Goal: Task Accomplishment & Management: Use online tool/utility

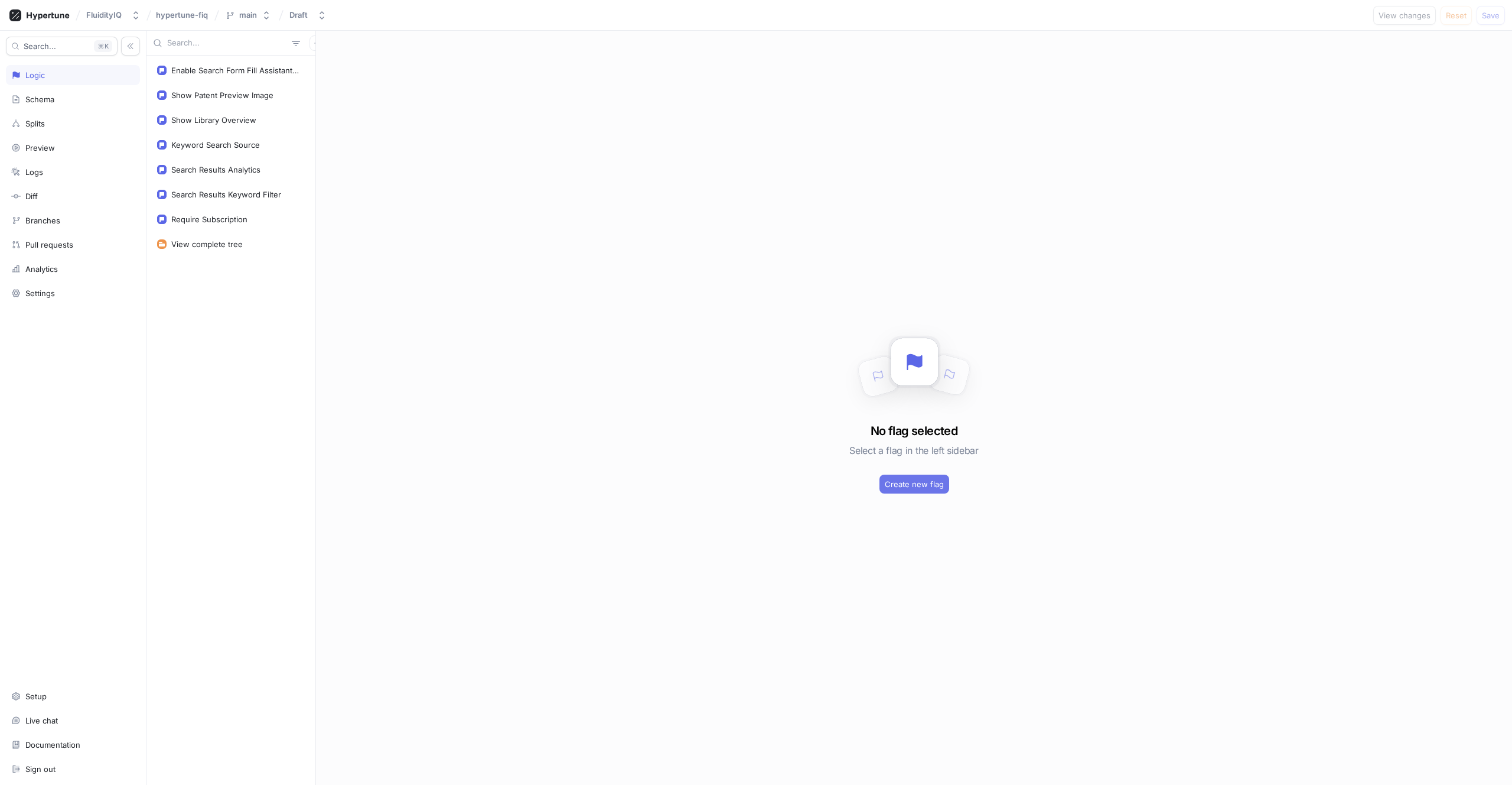
click at [895, 486] on span "Create new flag" at bounding box center [915, 484] width 59 height 7
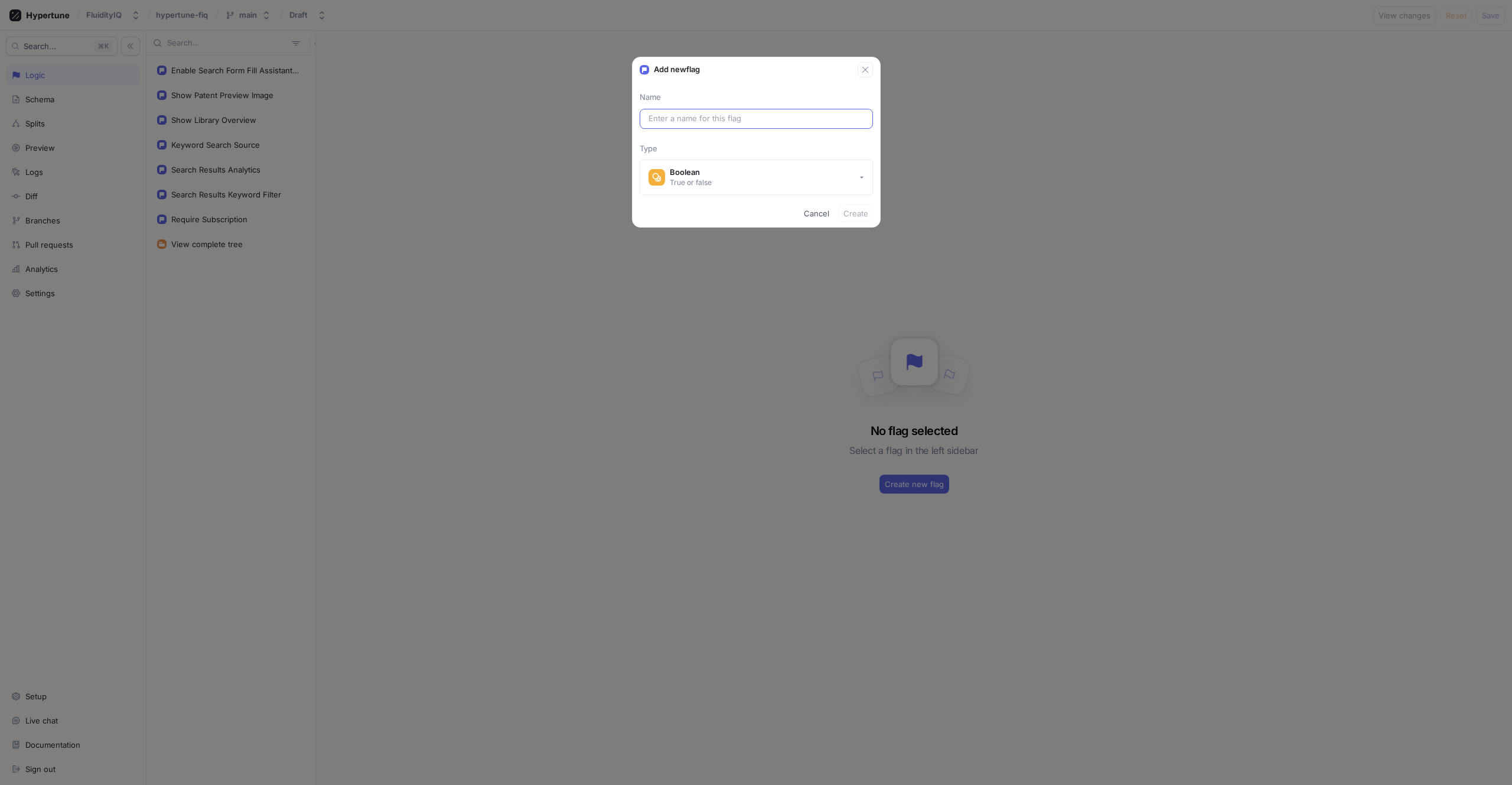
click at [714, 116] on input "text" at bounding box center [756, 119] width 216 height 12
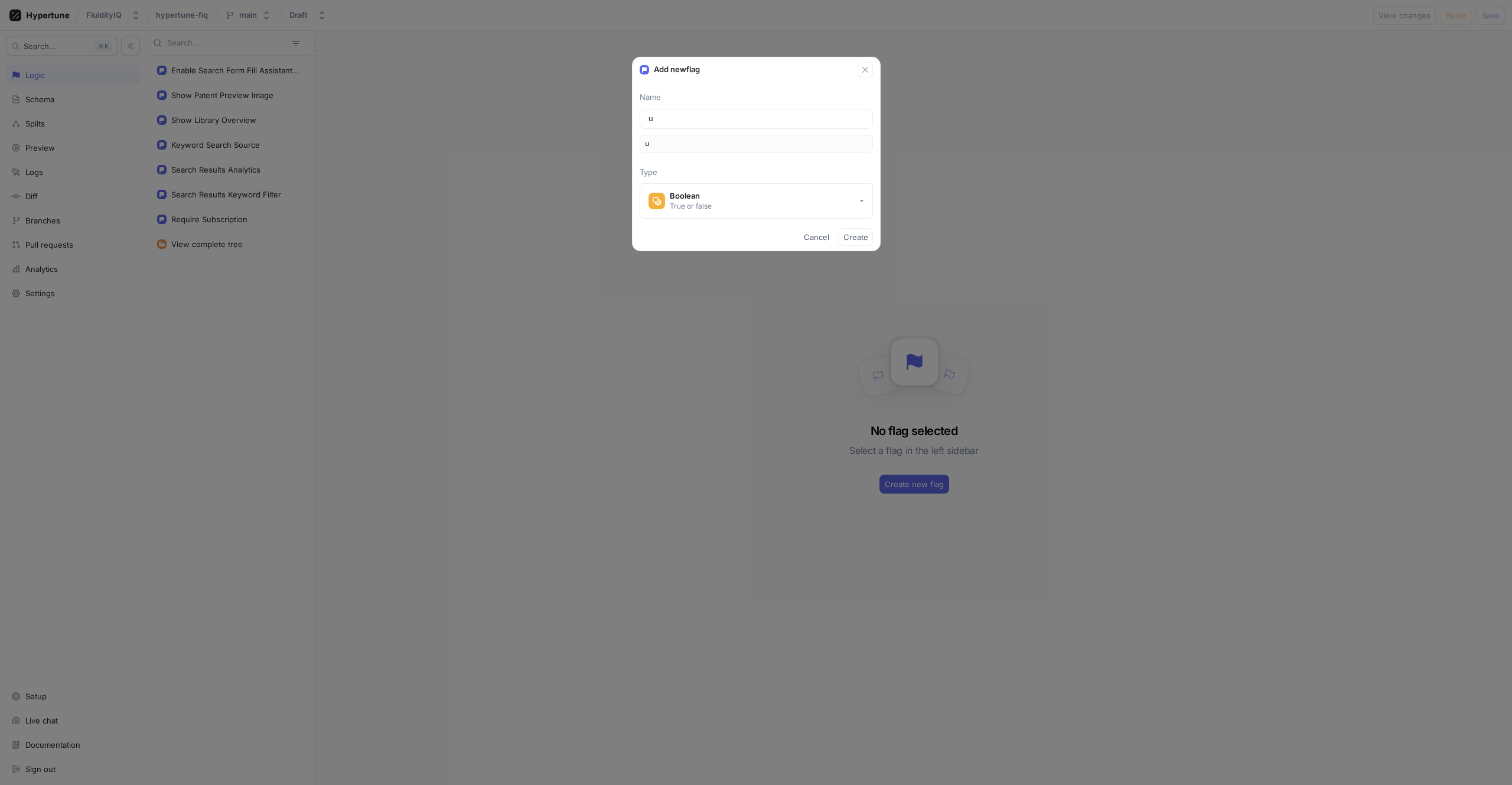
type input "us"
type input "use"
type input "us"
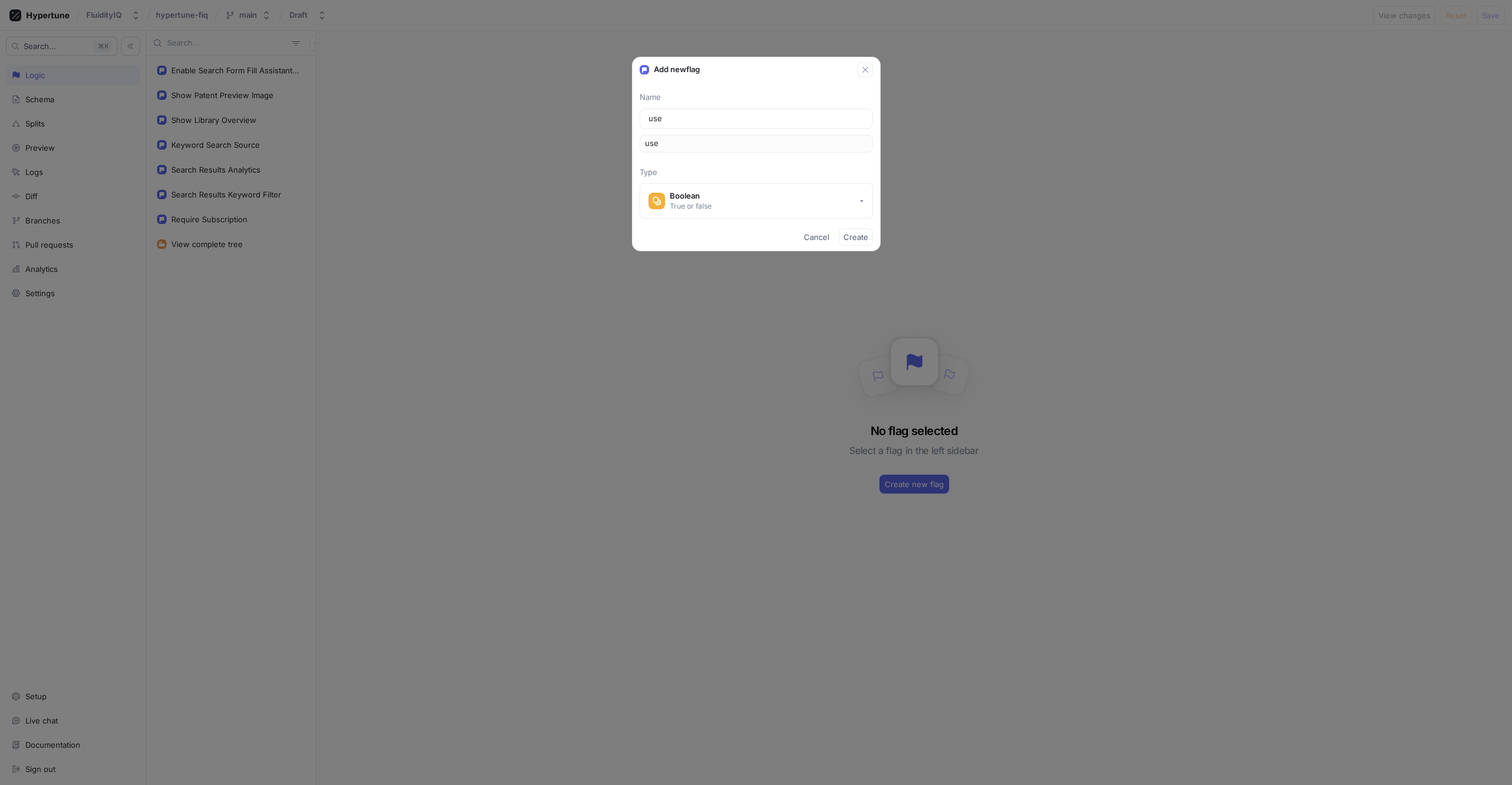
type input "us"
type input "u"
type input "Se"
type input "se"
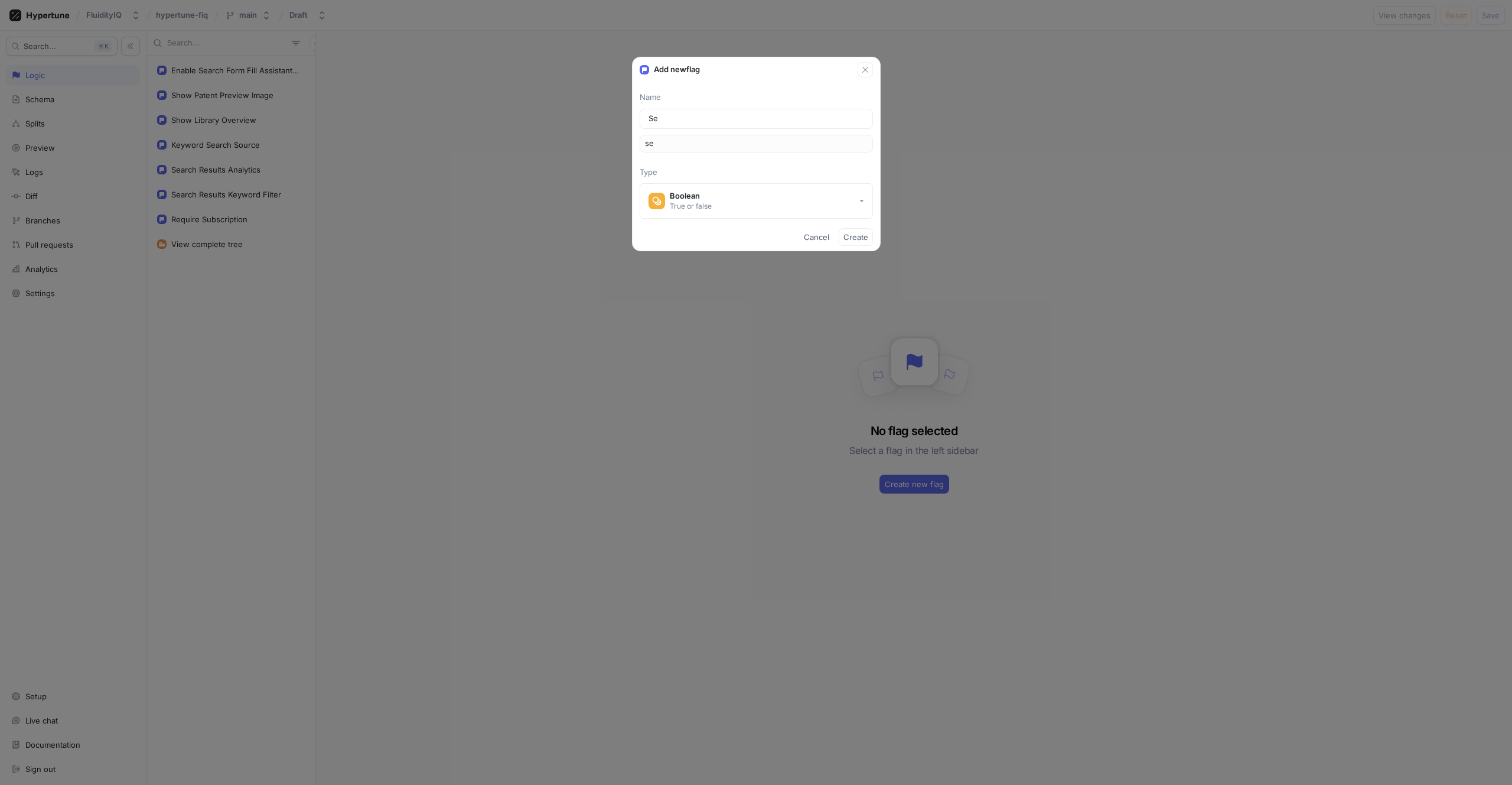
type input "Sea"
type input "sea"
type input "Sear"
type input "sear"
type input "Searc"
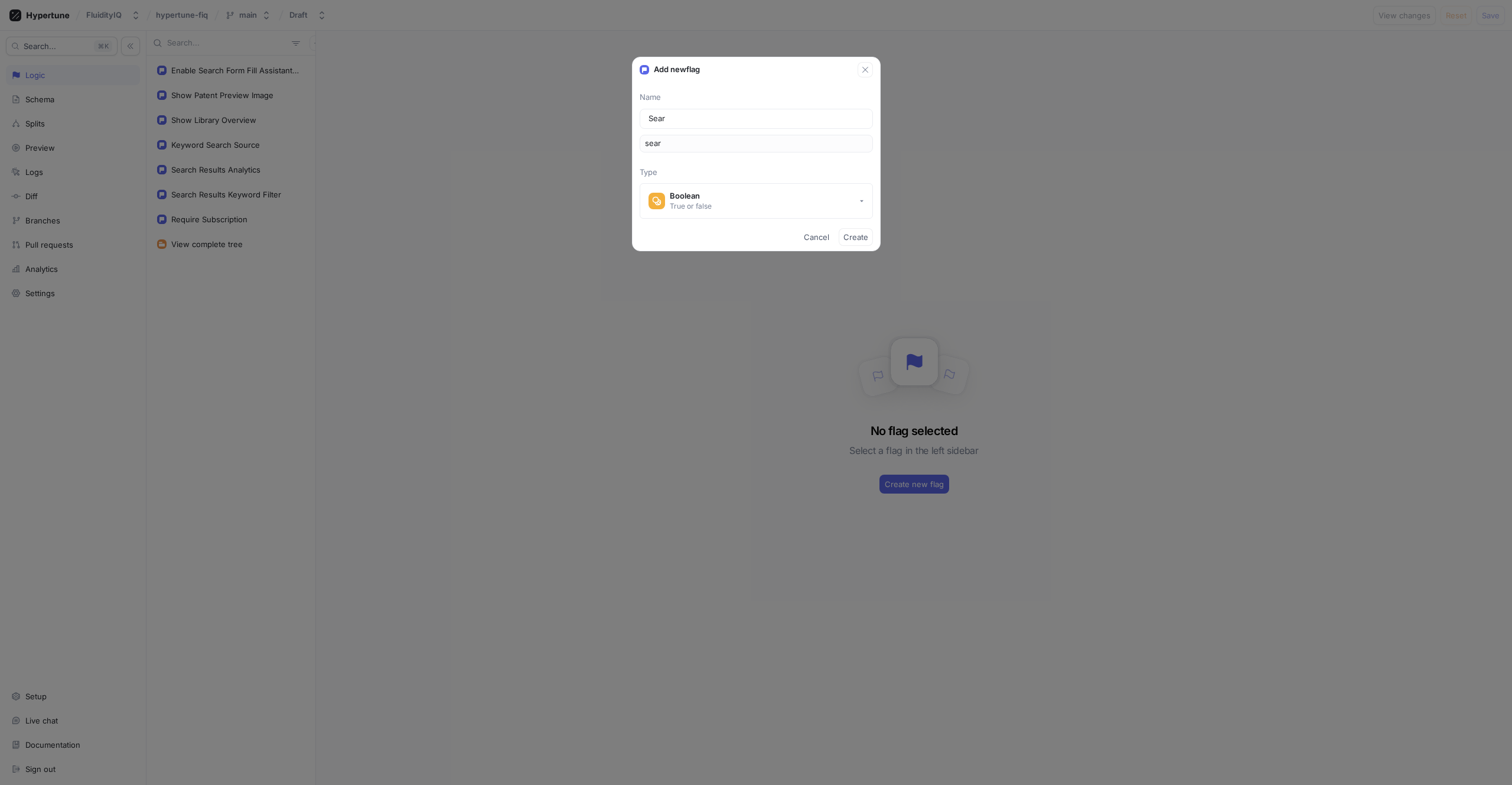
type input "searc"
type input "Search"
type input "search"
type input "Search R"
type input "searchR"
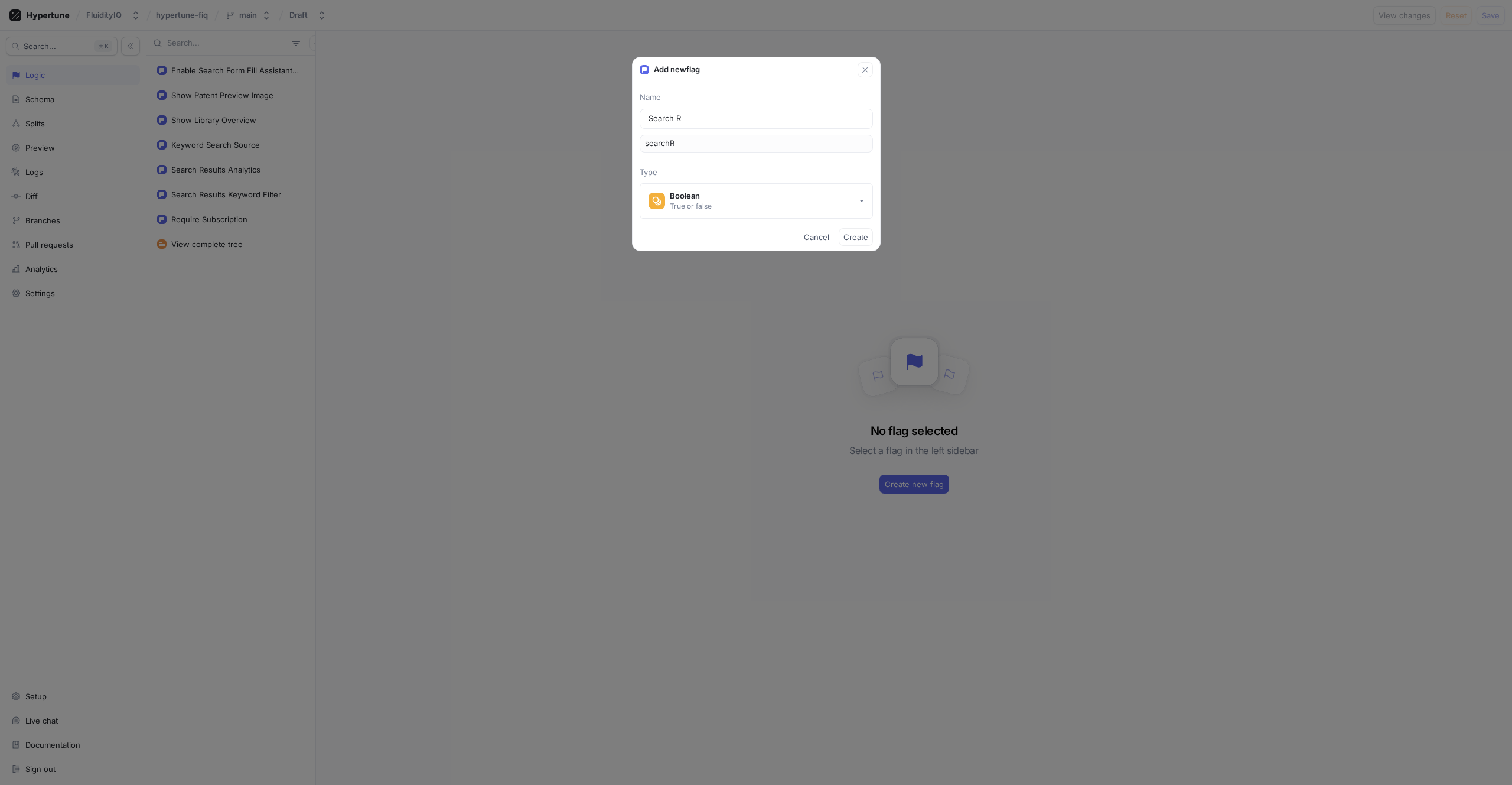
type input "Search Re"
type input "searchRe"
type input "Search Res"
type input "searchRes"
type input "Search Resu"
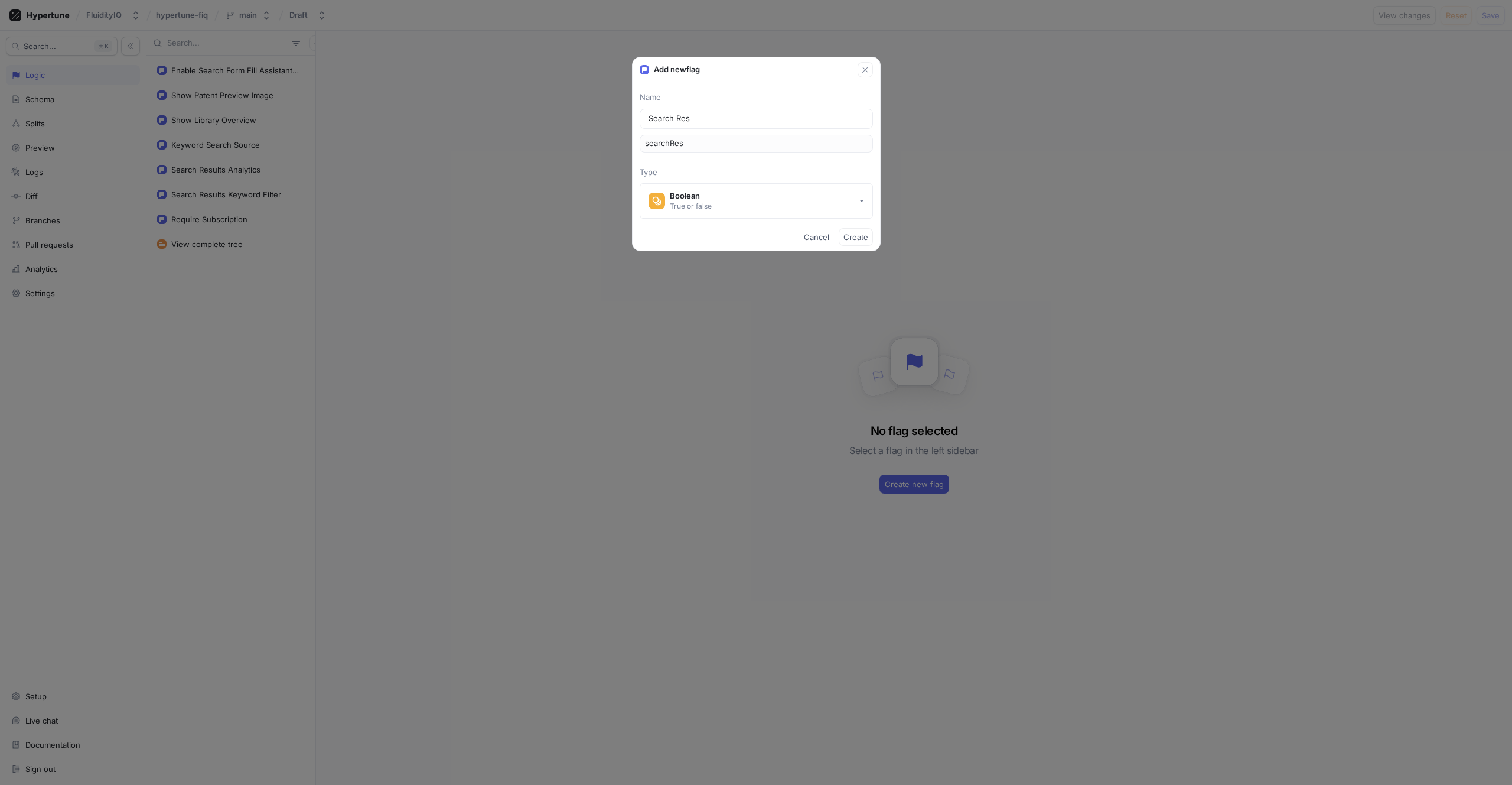
type input "searchResu"
type input "Search Resul"
type input "searchResul"
type input "Search Result"
type input "searchResult"
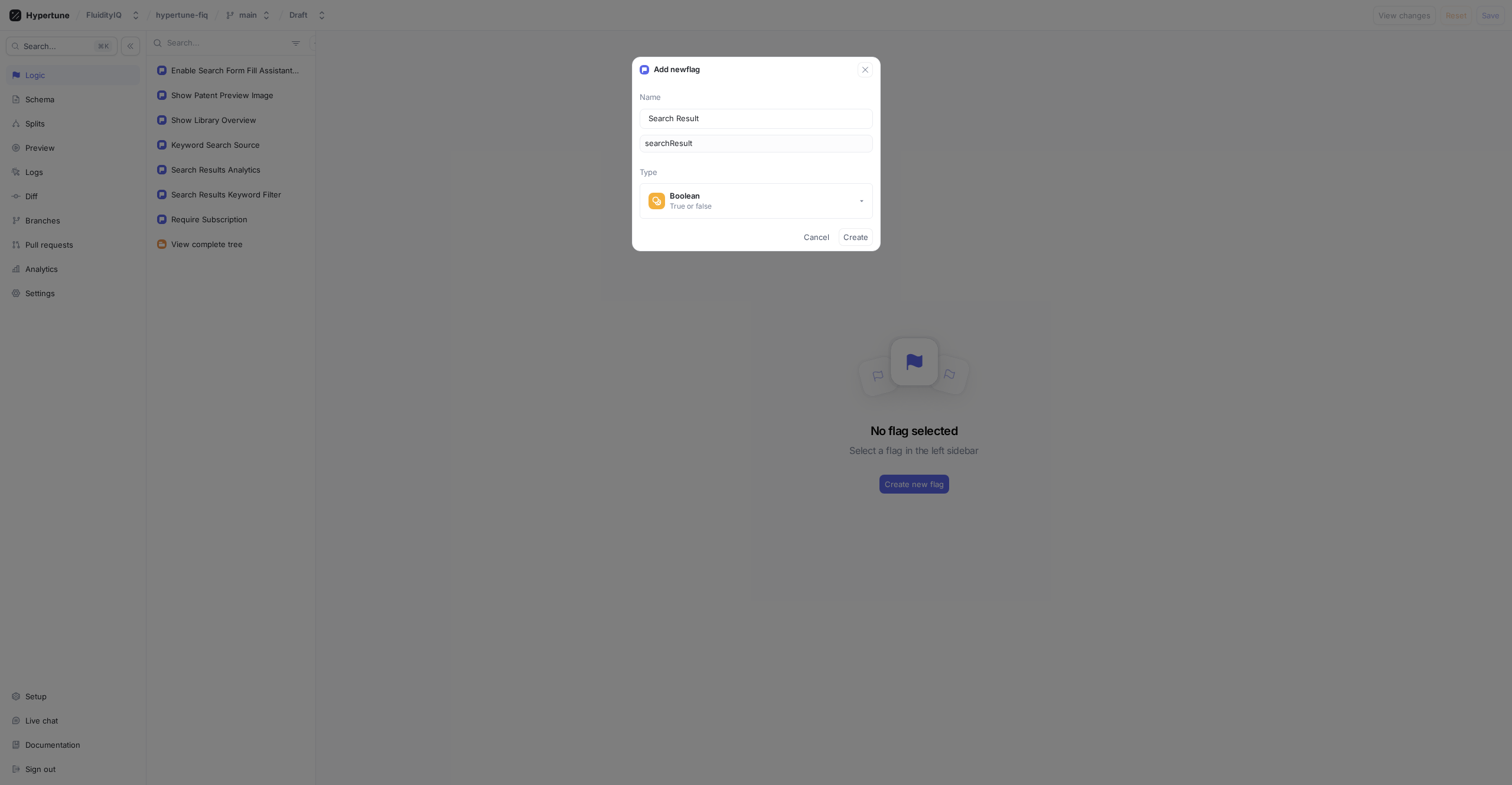
type input "Search Results"
type input "searchResults"
type input "Search Results n"
type input "searchResultsN"
type input "Search Results ne"
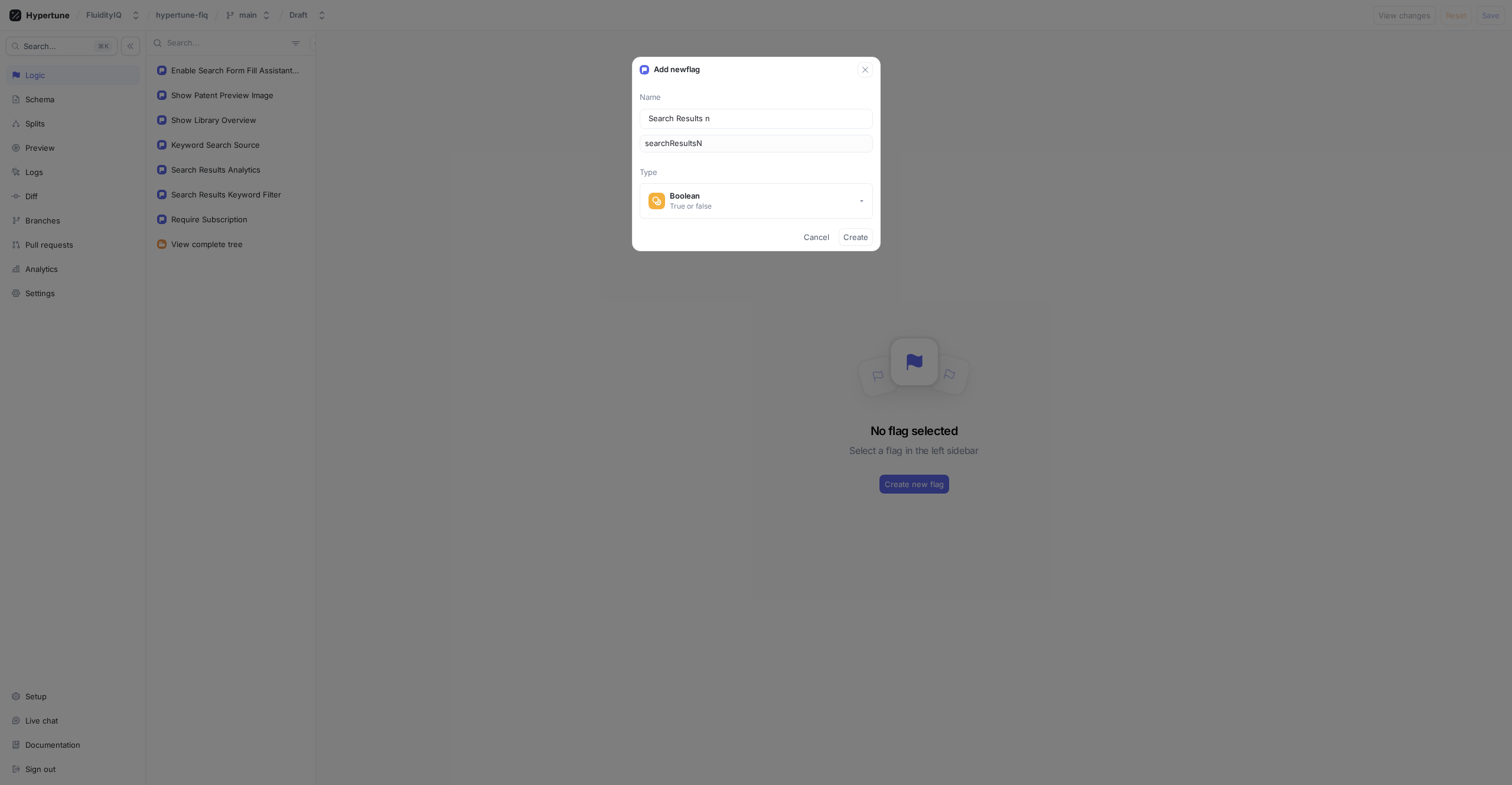
type input "searchResultsNe"
type input "Search Results n"
type input "searchResultsN"
type input "Search Results"
type input "searchResults"
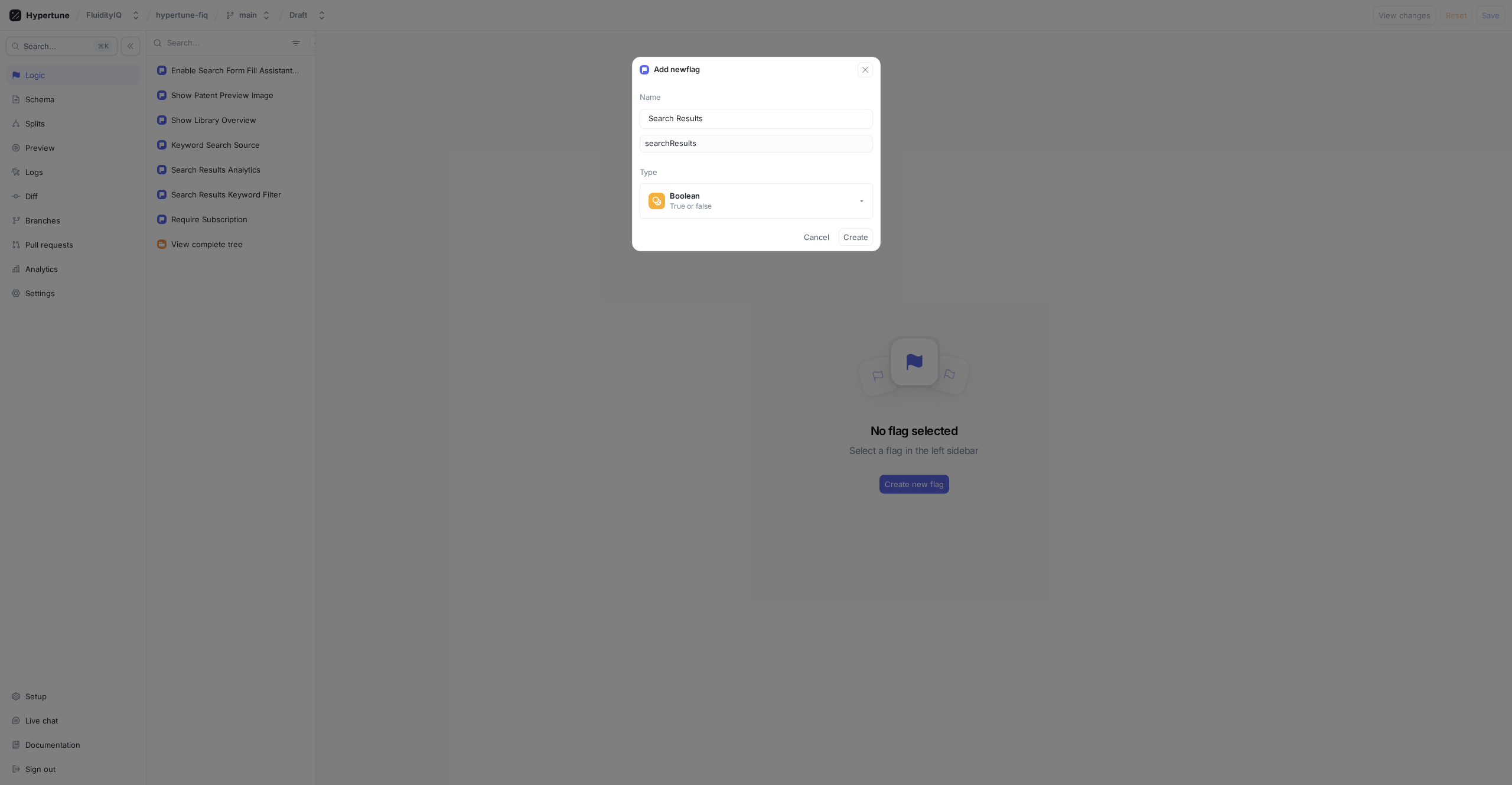
type input "Search Results B"
type input "searchResultsB"
type input "Search Results Be"
type input "searchResultsBe"
type input "Search Results Bew"
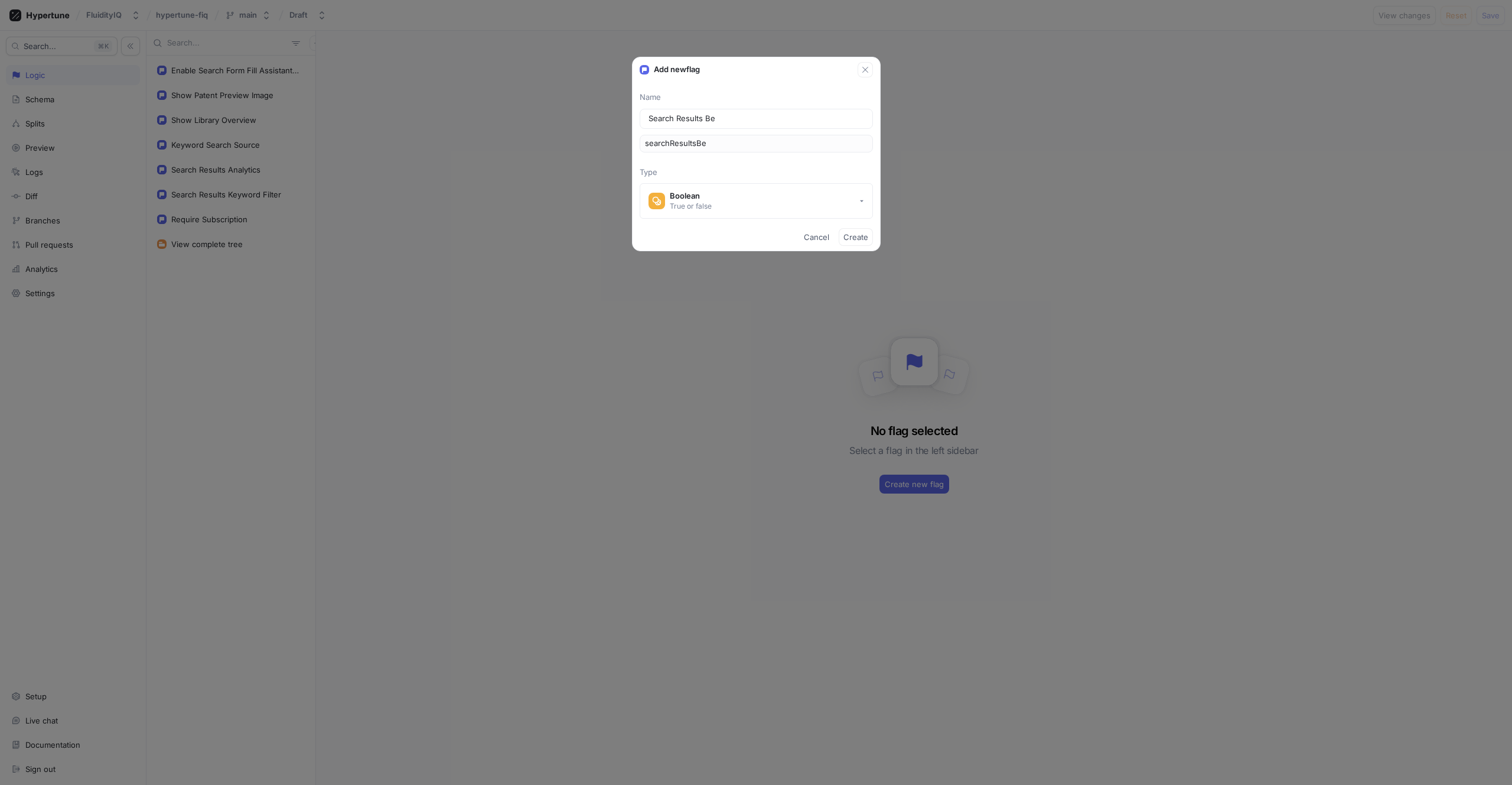
type input "searchResultsBew"
type input "Search Results Be"
type input "searchResultsBe"
type input "Search Results B"
type input "searchResultsB"
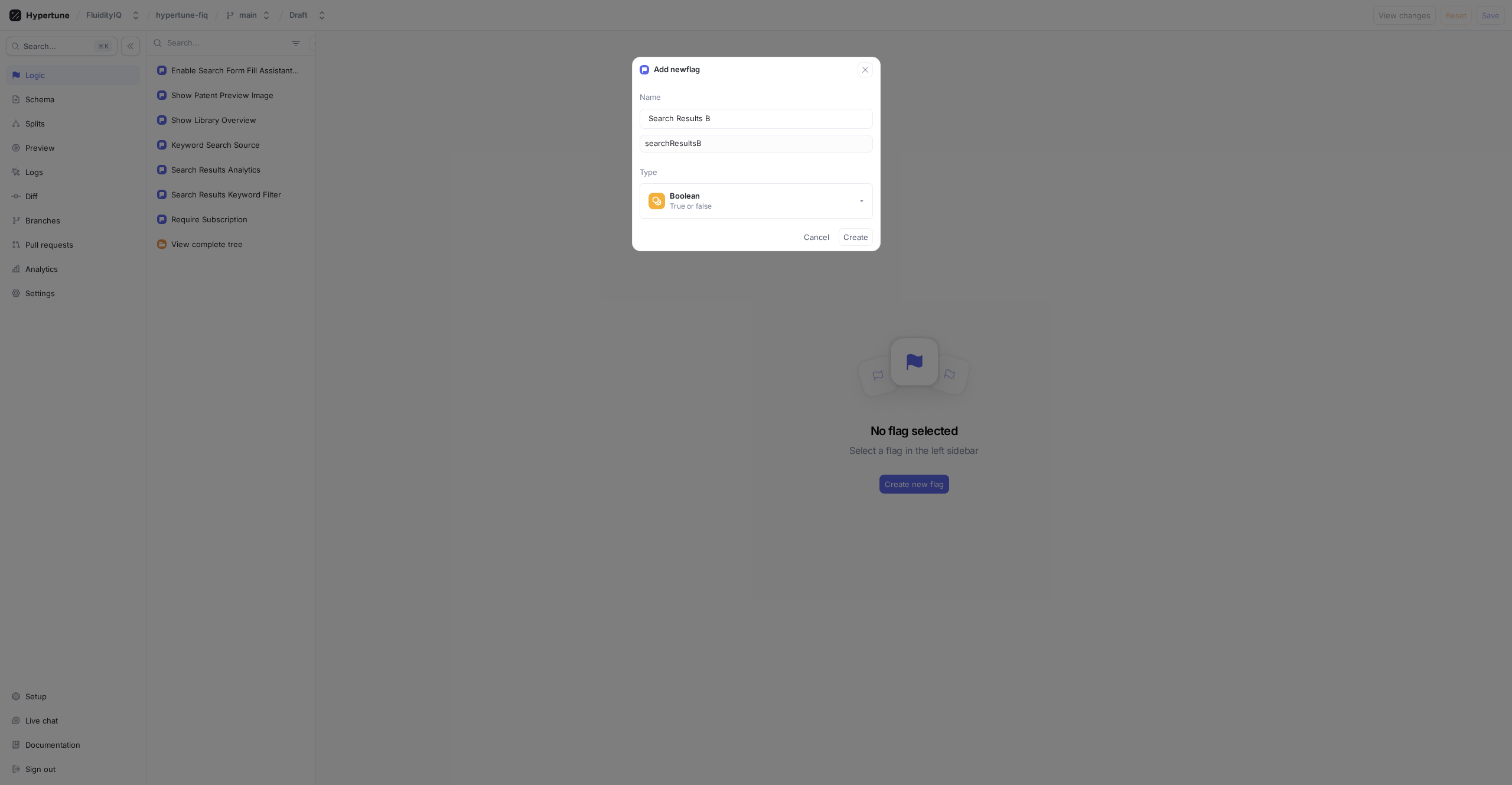
type input "Search Results"
type input "searchResults"
type input "Search Results N"
type input "searchResultsN"
type input "Search Results Ne"
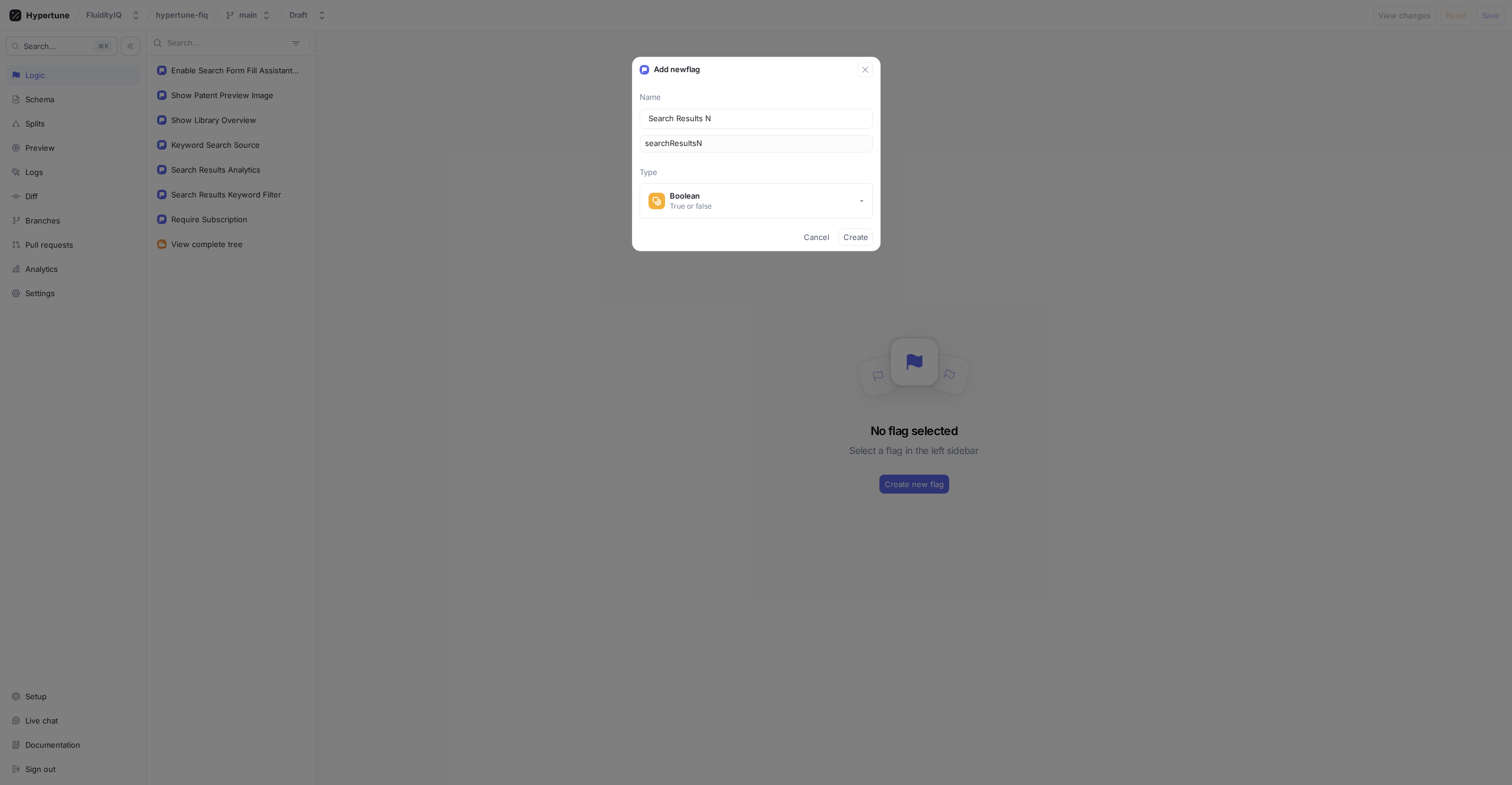
type input "searchResultsNe"
type input "Search Results New"
type input "searchResultsNew"
type input "Search Results New A"
type input "searchResultsNewA"
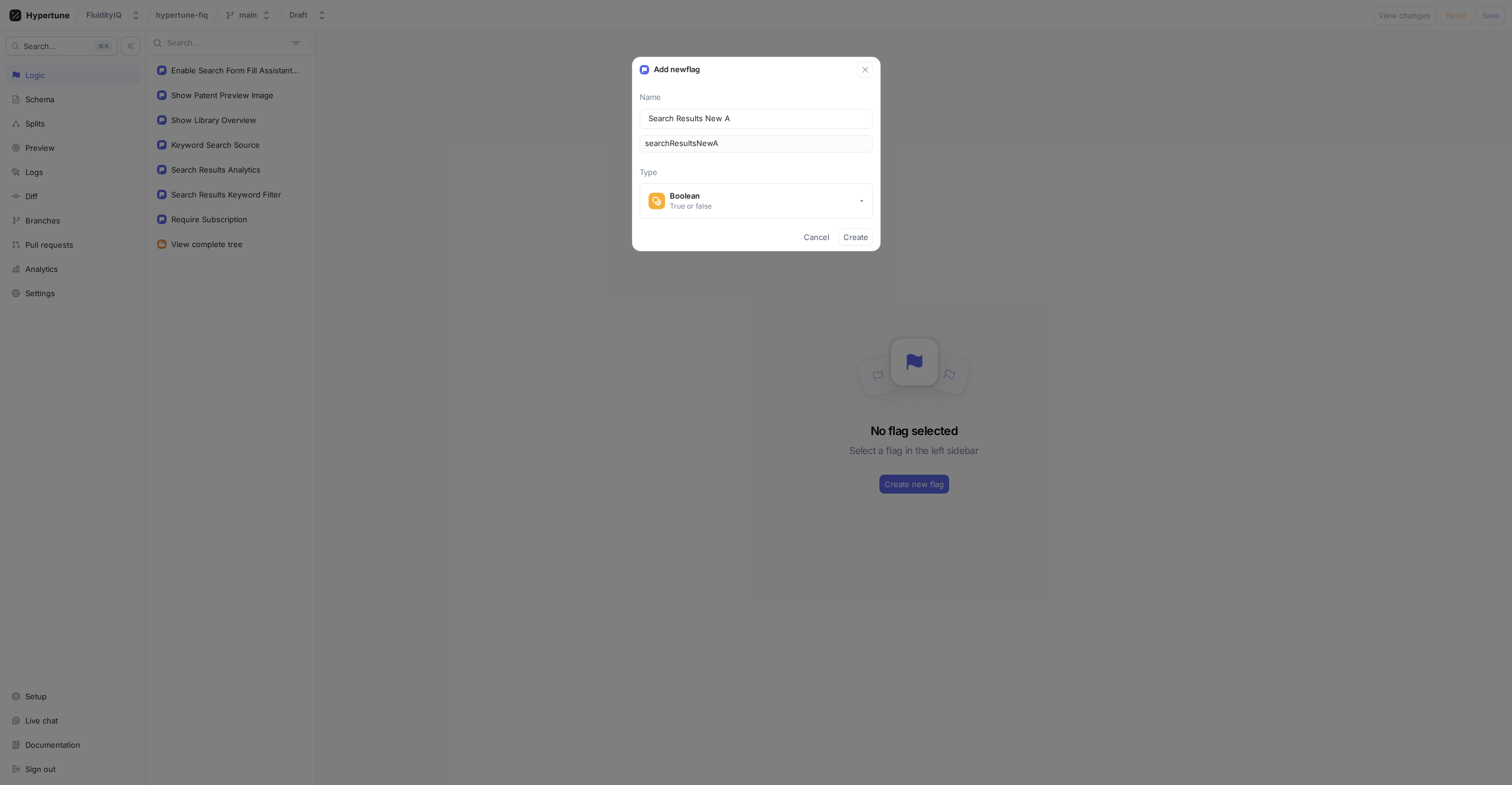
type input "Search Results New As"
type input "searchResultsNewAs"
type input "Search Results New Ass"
type input "searchResultsNewAss"
type input "Search Results New Assi"
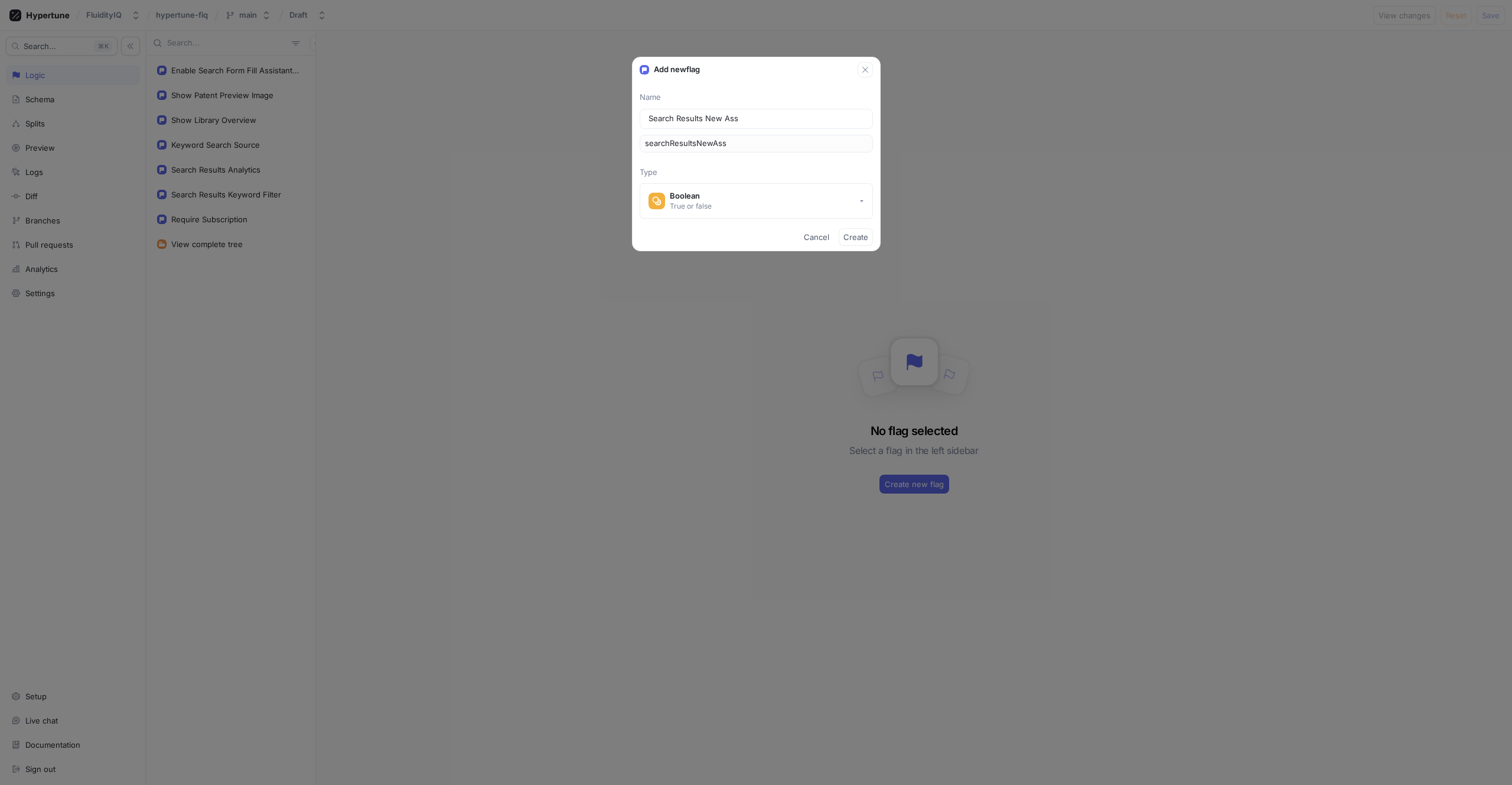
type input "searchResultsNewAssi"
type input "Search Results New Assis"
type input "searchResultsNewAssis"
type input "Search Results New Assist"
type input "searchResultsNewAssist"
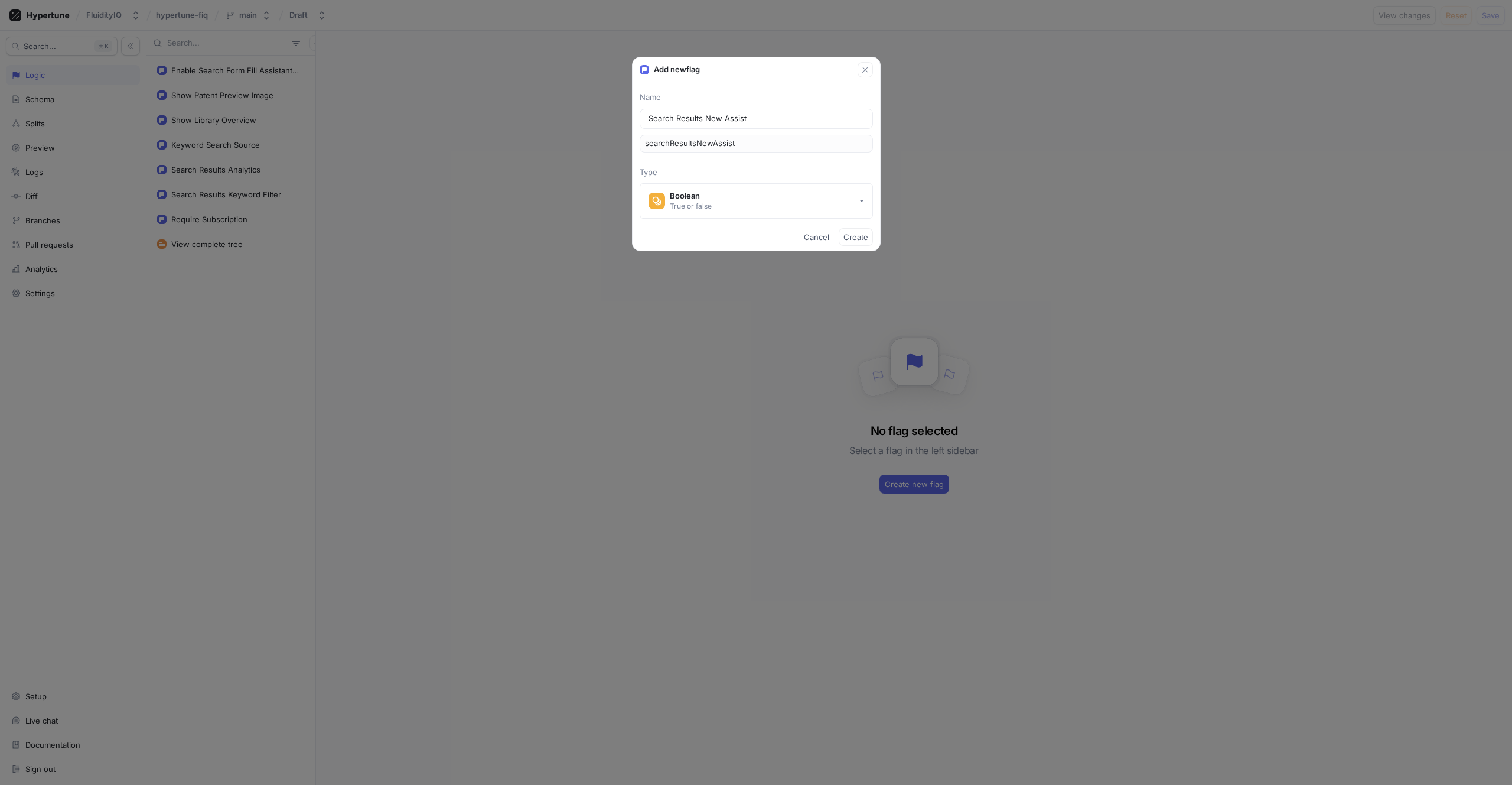
type input "Search Results New Assista"
type input "searchResultsNewAssista"
type input "Search Results [GEOGRAPHIC_DATA]"
type input "searchResultsNewAssistan"
type input "Search Results New Assistant"
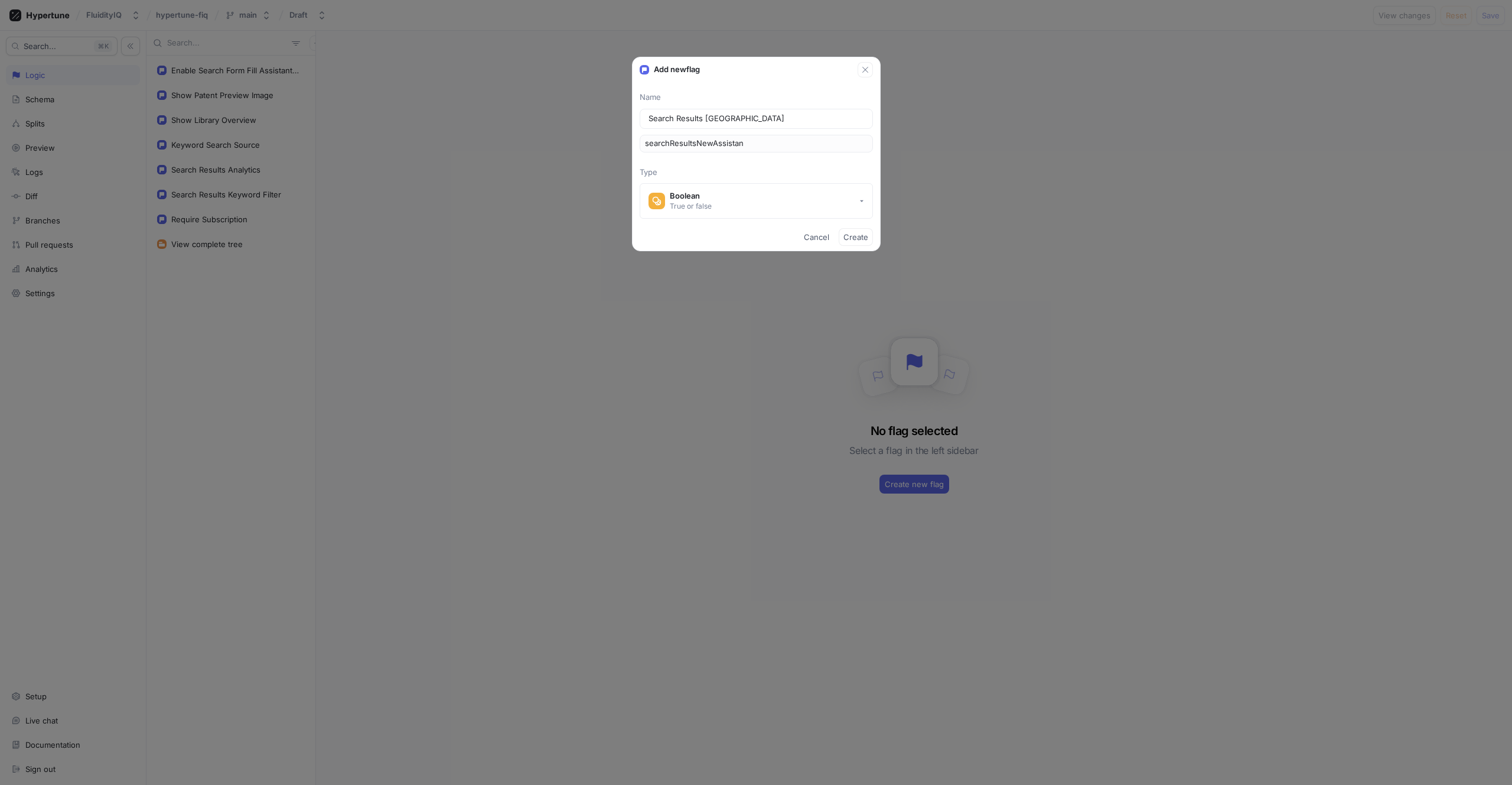
type input "searchResultsNewAssistant"
type input "Search Results New Assistant"
click at [851, 239] on span "Create" at bounding box center [855, 237] width 25 height 7
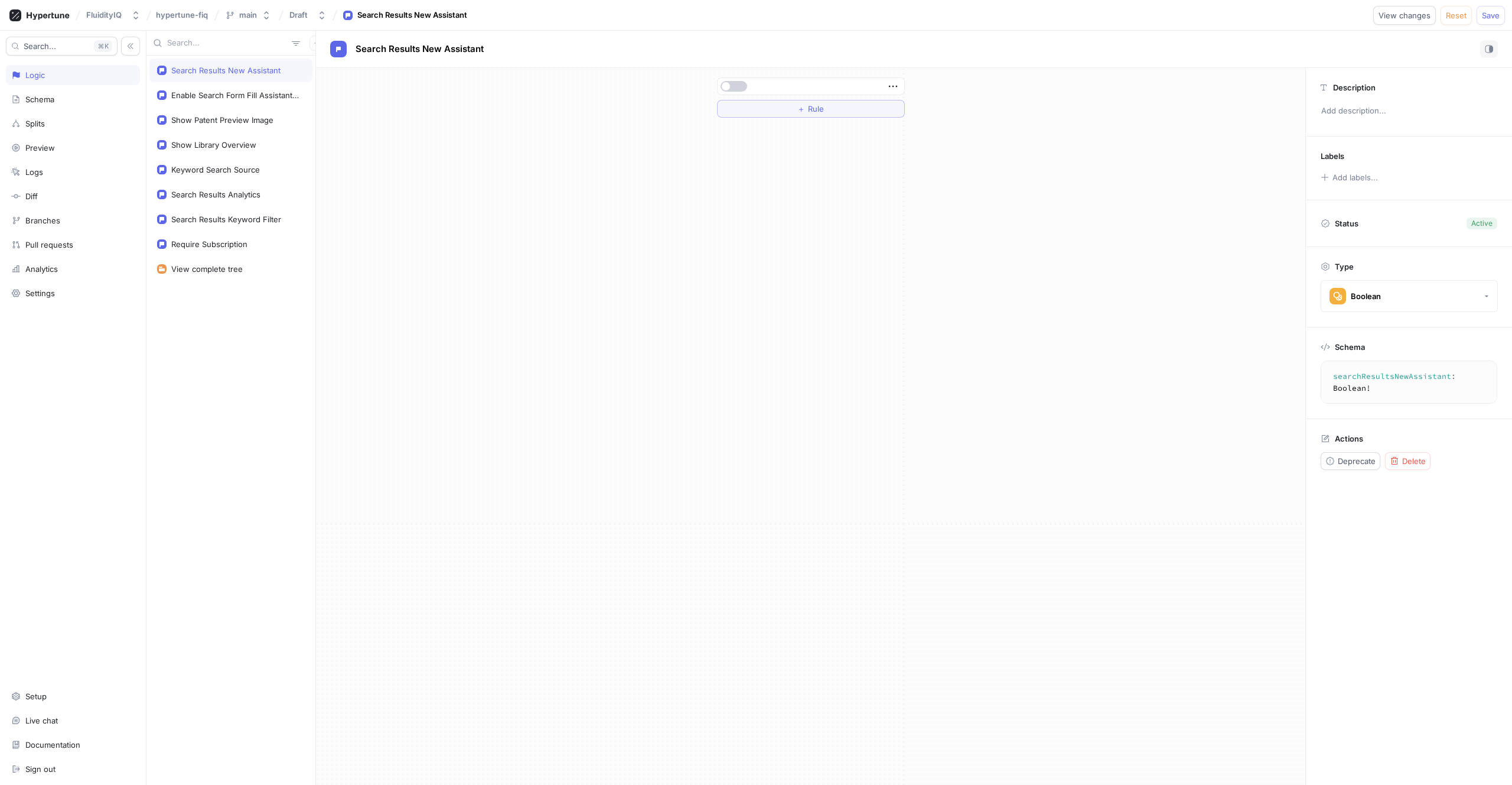
click at [725, 85] on span "button" at bounding box center [726, 86] width 8 height 8
click at [261, 67] on div "Search Results New Assistant" at bounding box center [226, 71] width 109 height 10
click at [894, 87] on icon "button" at bounding box center [893, 86] width 13 height 13
click at [1059, 106] on div "＋ Rule" at bounding box center [811, 98] width 989 height 59
click at [1490, 12] on span "Save" at bounding box center [1491, 15] width 18 height 7
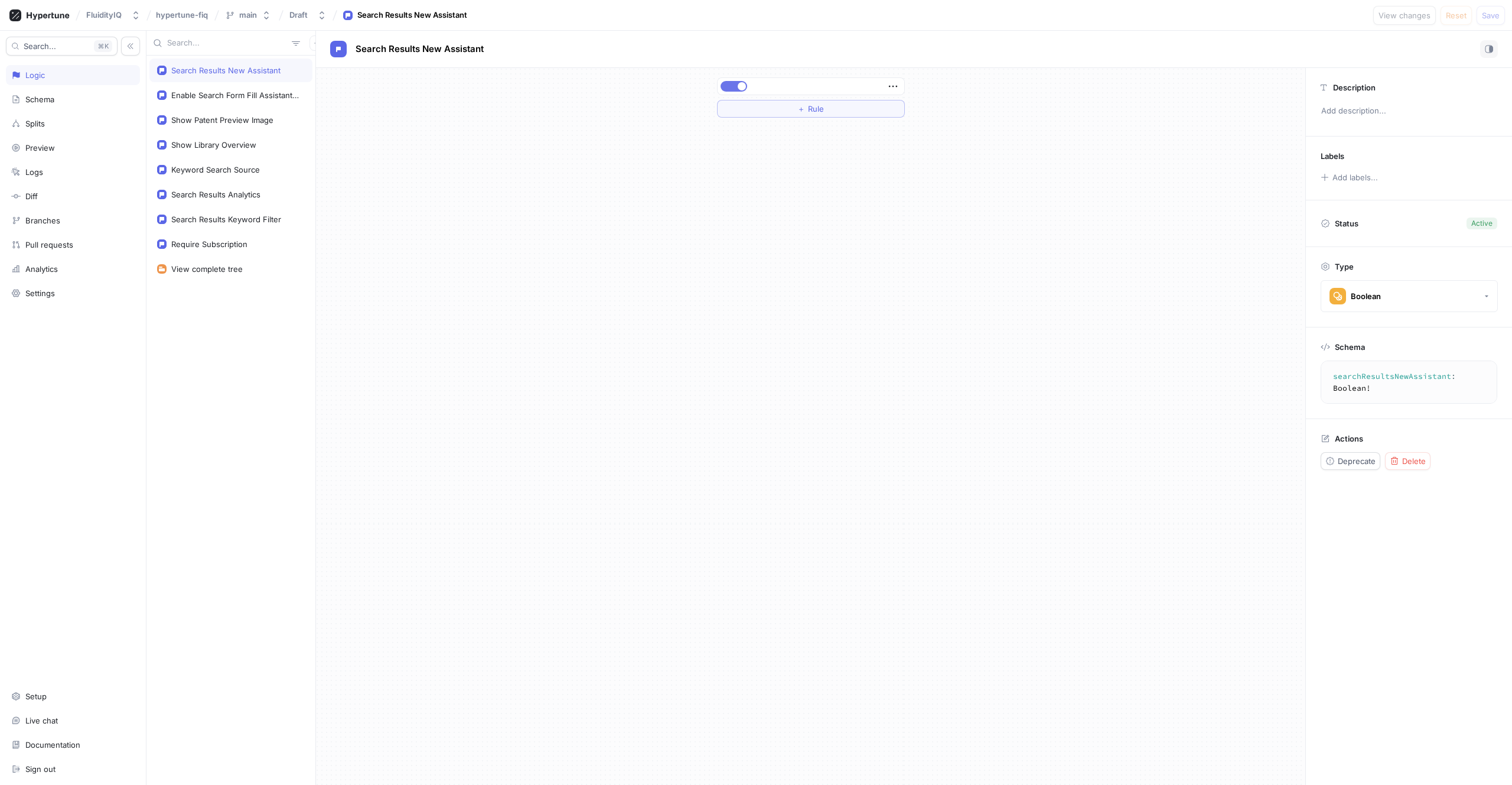
click at [741, 83] on span "button" at bounding box center [742, 86] width 8 height 8
click at [1486, 10] on button "Save" at bounding box center [1490, 15] width 28 height 19
click at [1077, 243] on div "＋ Rule" at bounding box center [811, 427] width 989 height 717
click at [891, 85] on icon "button" at bounding box center [893, 86] width 13 height 13
click at [892, 85] on icon "button" at bounding box center [893, 86] width 13 height 13
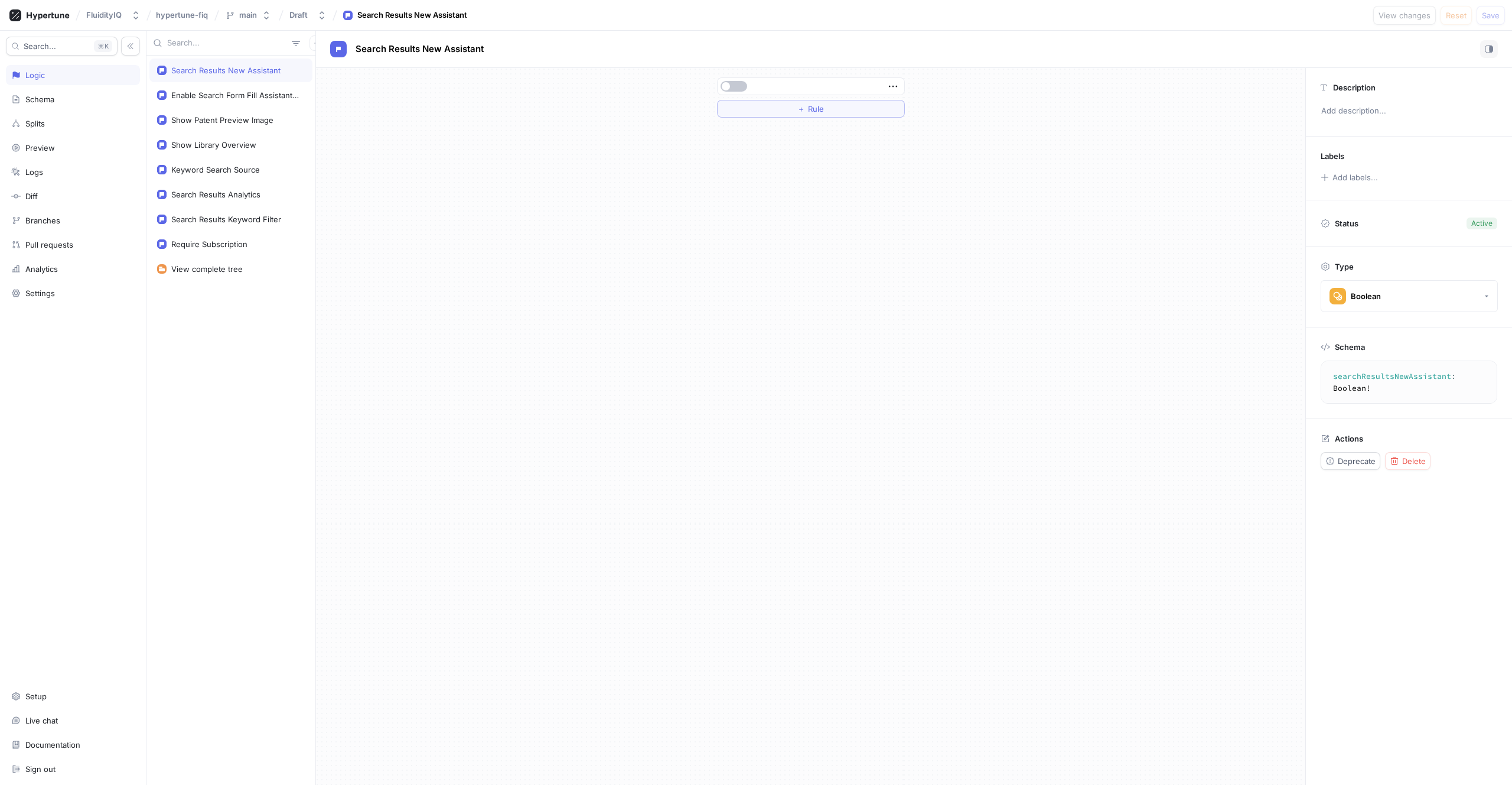
click at [244, 326] on div "Search Results New Assistant Enable Search Form Fill Assistant UI Show Patent P…" at bounding box center [231, 419] width 169 height 729
click at [217, 103] on div "Enable Search Form Fill Assistant UI" at bounding box center [230, 95] width 163 height 23
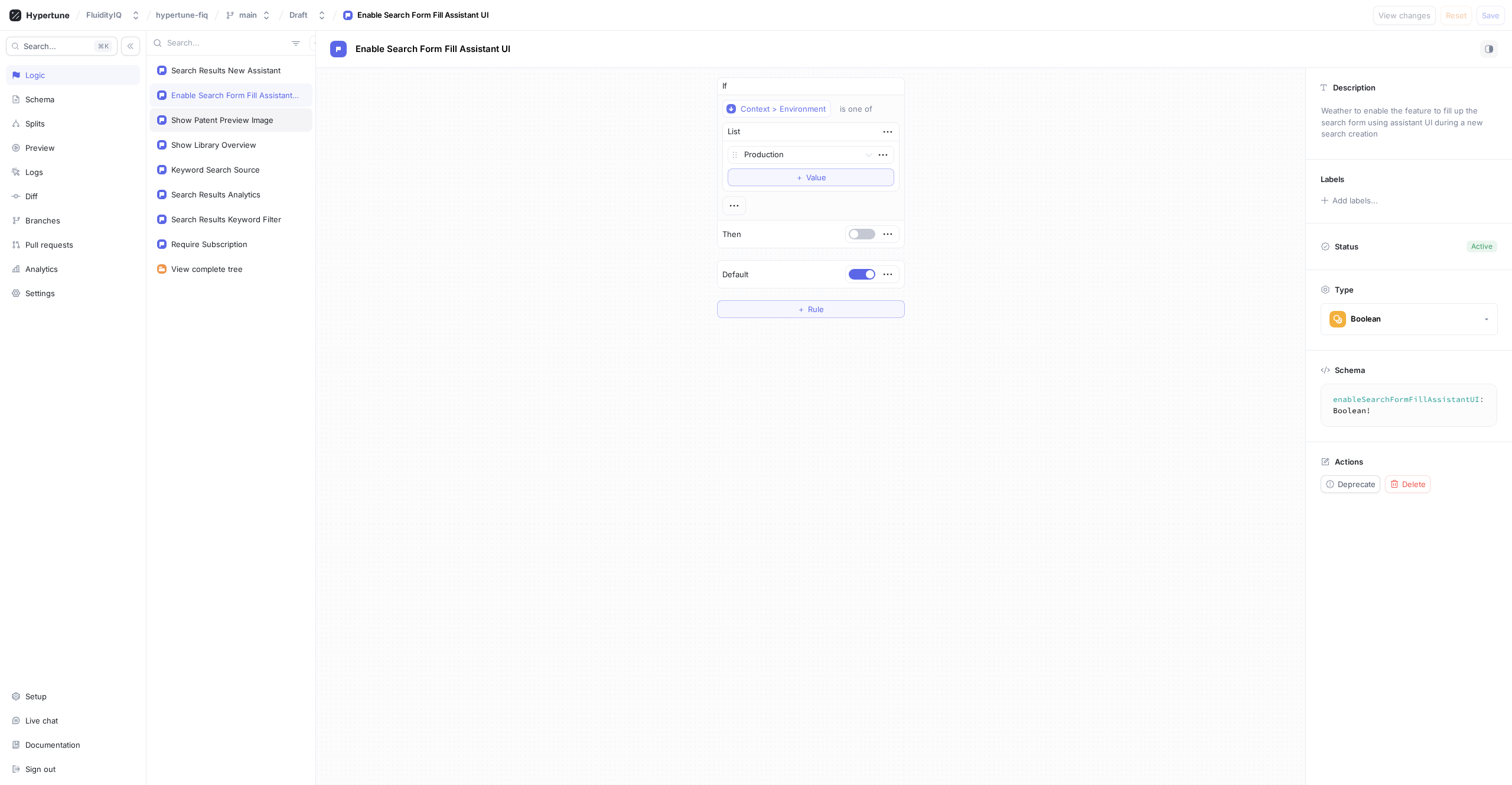
click at [210, 123] on div "Show Patent Preview Image" at bounding box center [222, 120] width 102 height 10
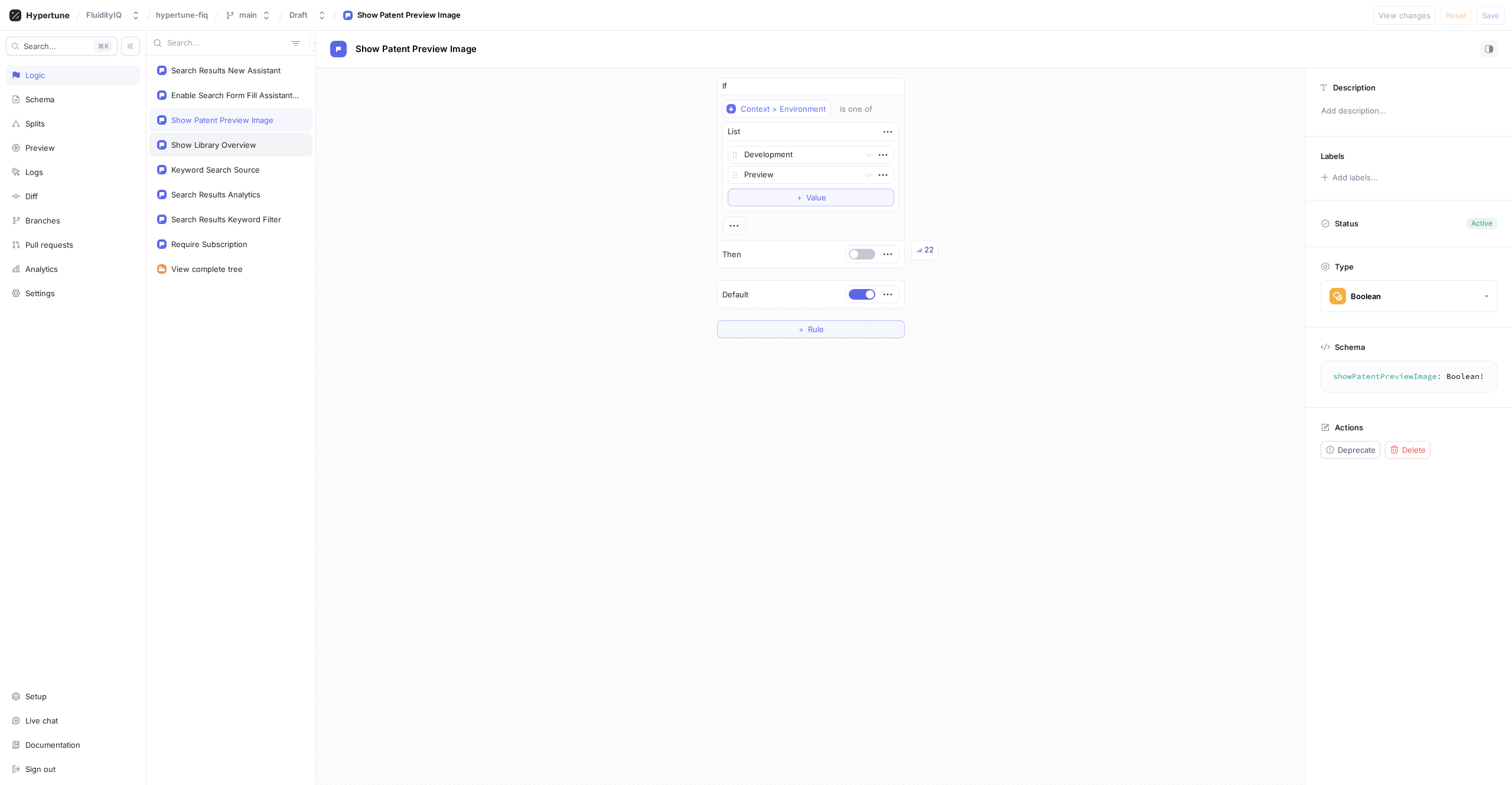
click at [208, 147] on div "Show Library Overview" at bounding box center [214, 145] width 85 height 10
click at [207, 165] on div "Keyword Search Source" at bounding box center [216, 170] width 89 height 10
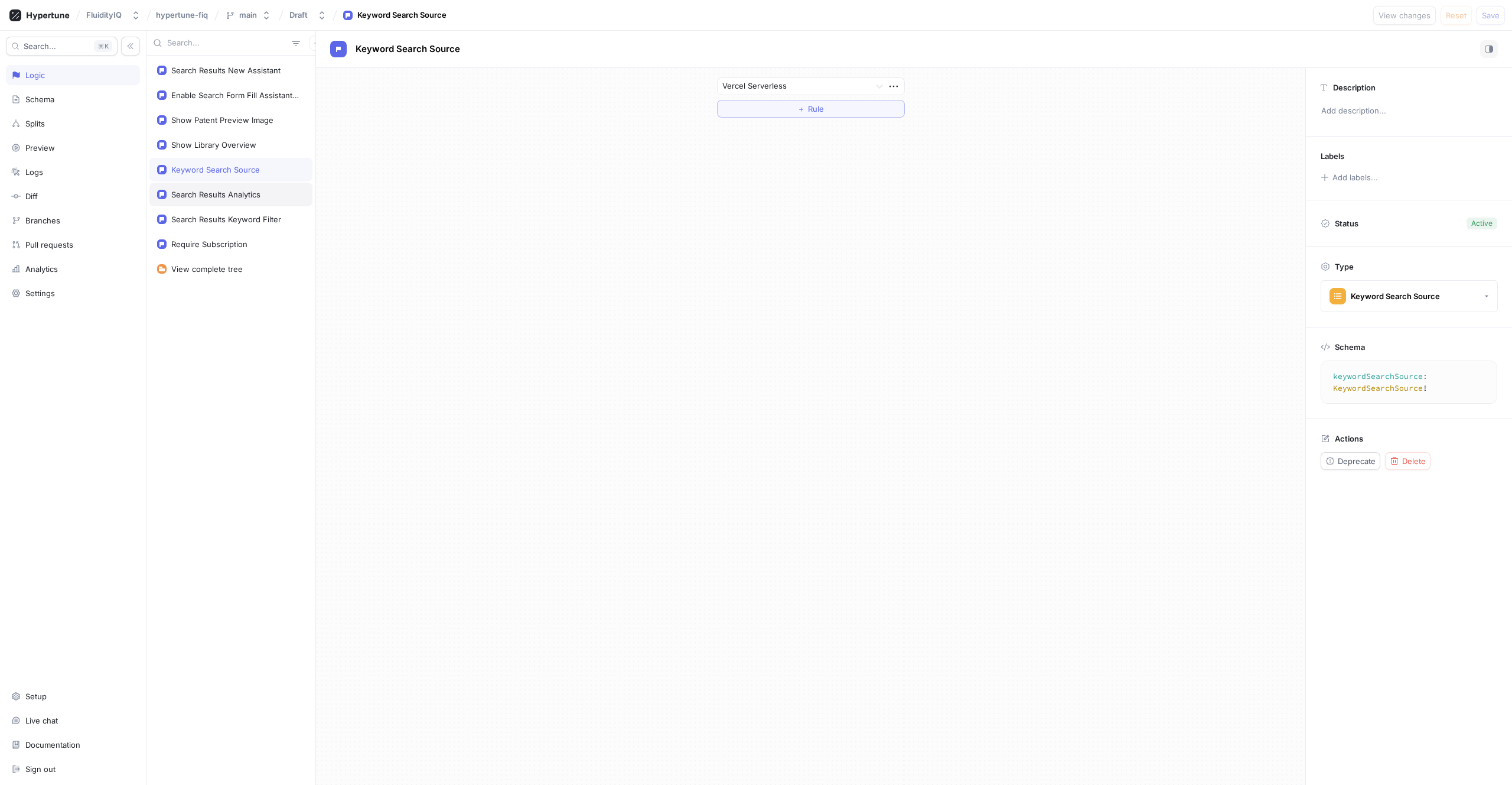
click at [203, 188] on div "Search Results Analytics" at bounding box center [230, 194] width 163 height 23
click at [221, 65] on div "Search Results New Assistant" at bounding box center [230, 70] width 163 height 23
click at [202, 91] on div "Enable Search Form Fill Assistant UI" at bounding box center [236, 95] width 129 height 10
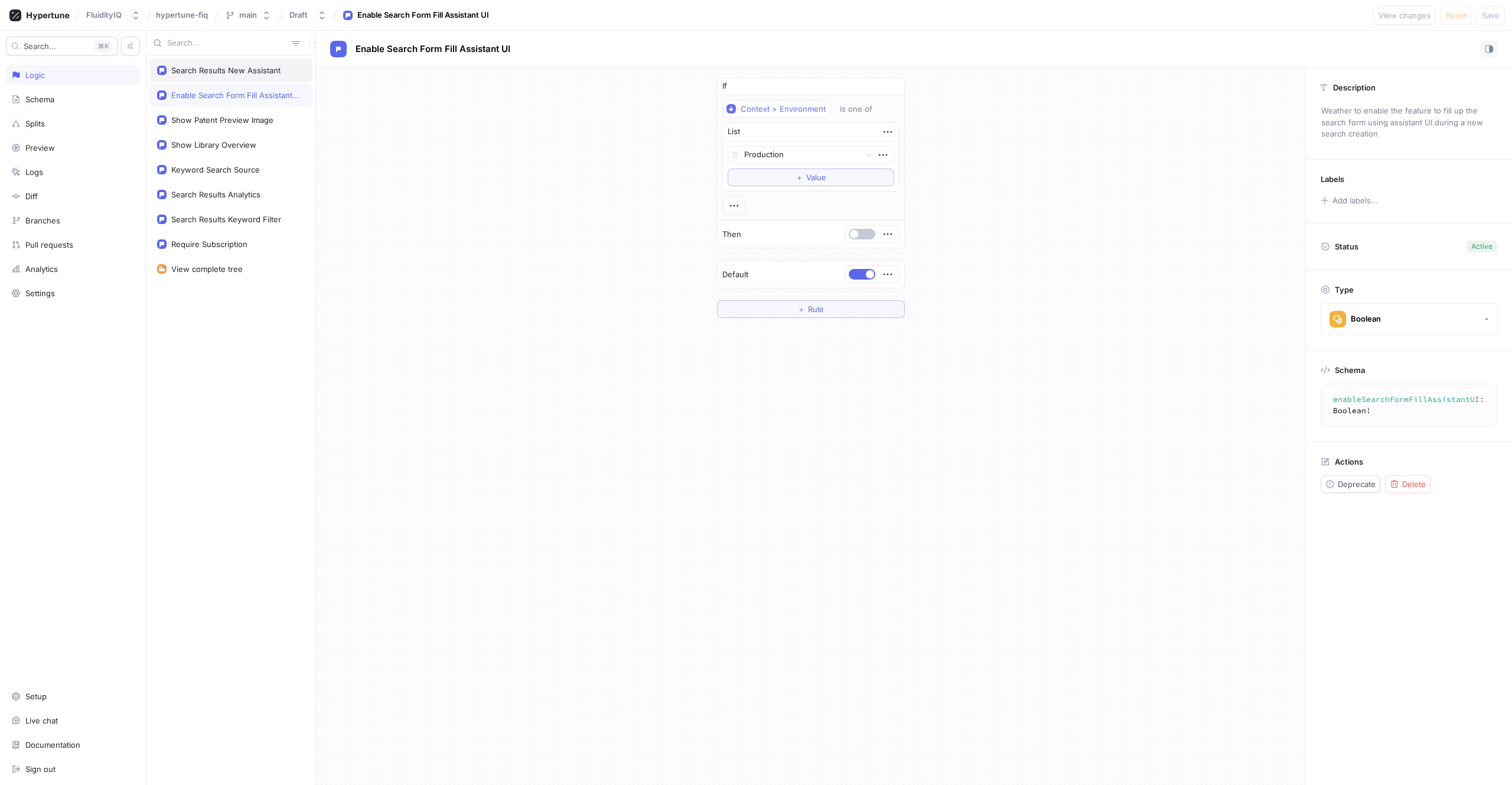
click at [203, 74] on div "Search Results New Assistant" at bounding box center [226, 71] width 109 height 10
type textarea "searchResultsNewAssistant: Boolean!"
